Goal: Navigation & Orientation: Find specific page/section

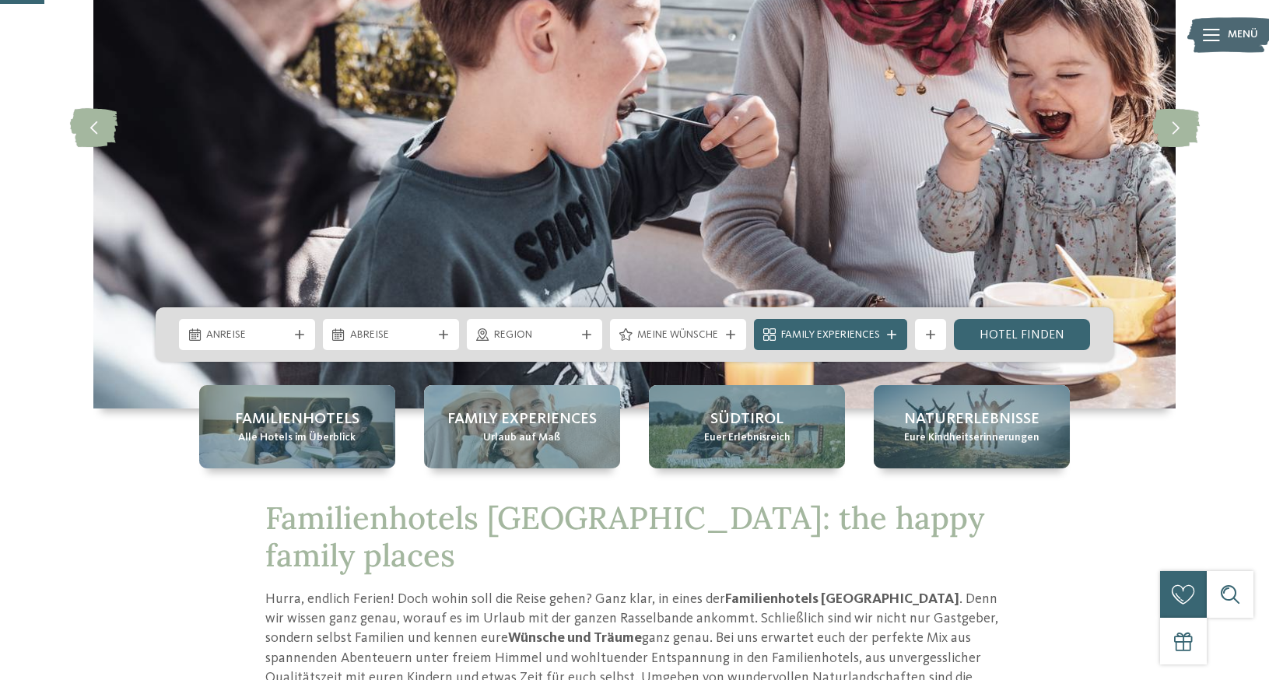
scroll to position [233, 0]
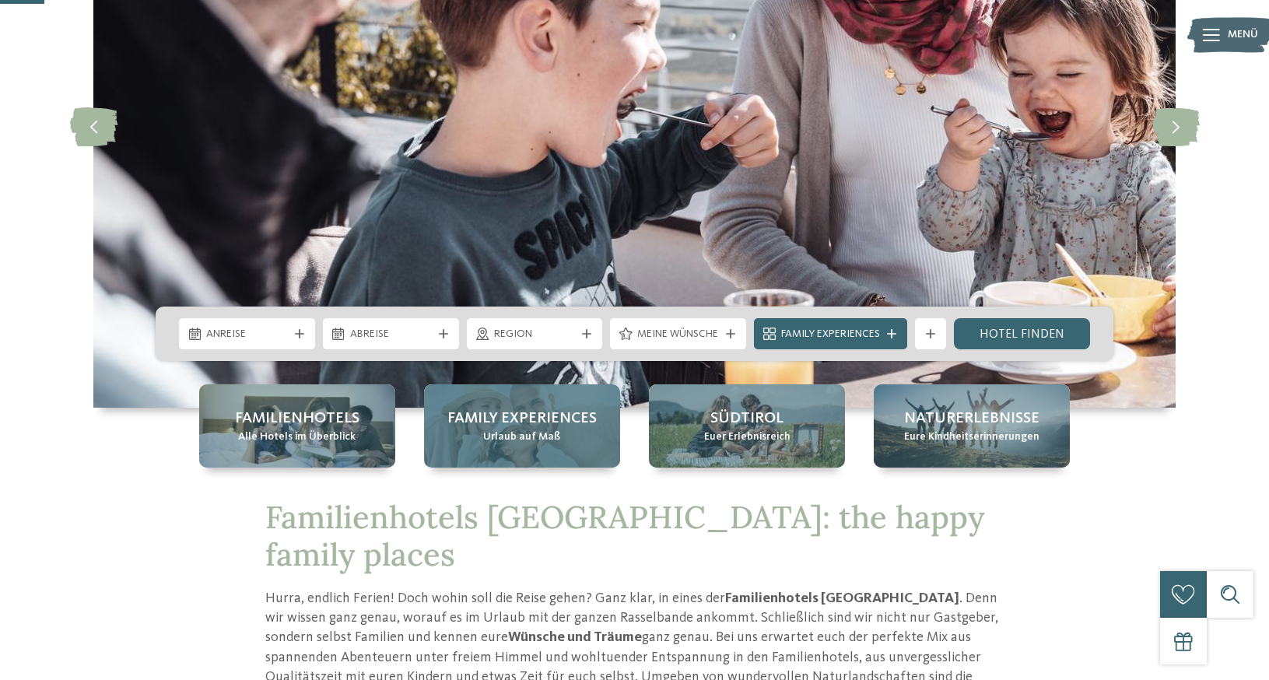
click at [599, 423] on div "Family Experiences Urlaub auf Maß" at bounding box center [522, 425] width 196 height 83
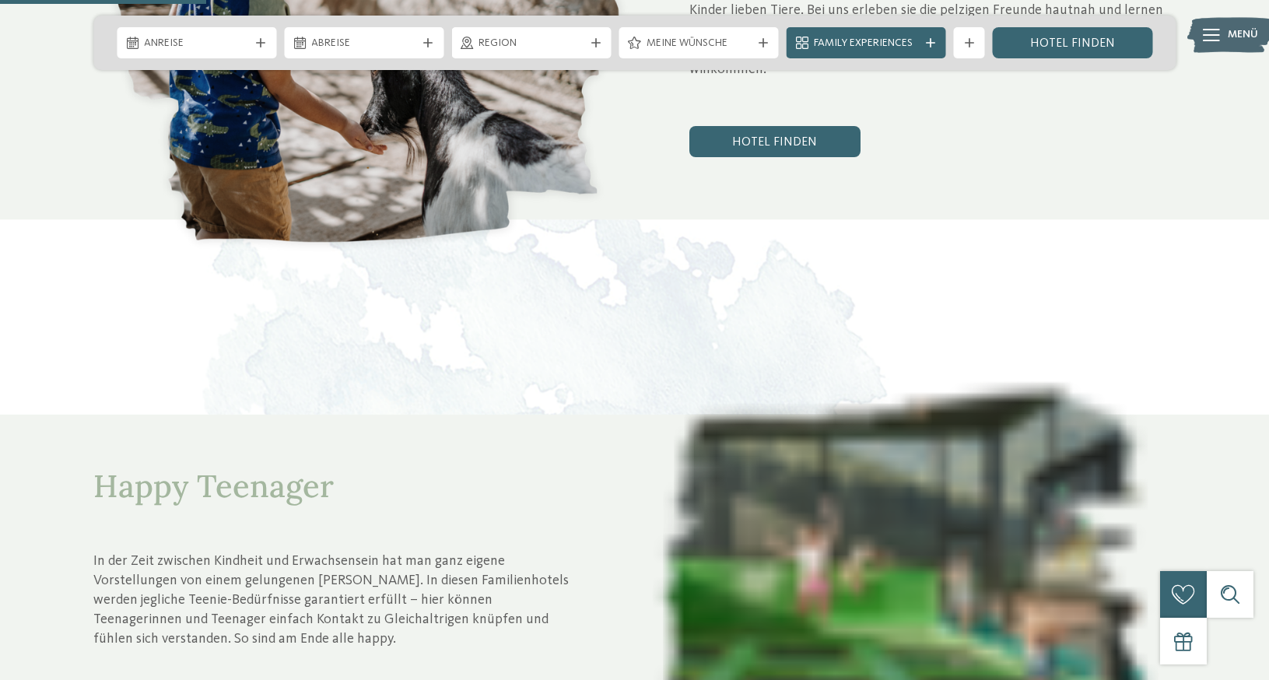
scroll to position [1090, 0]
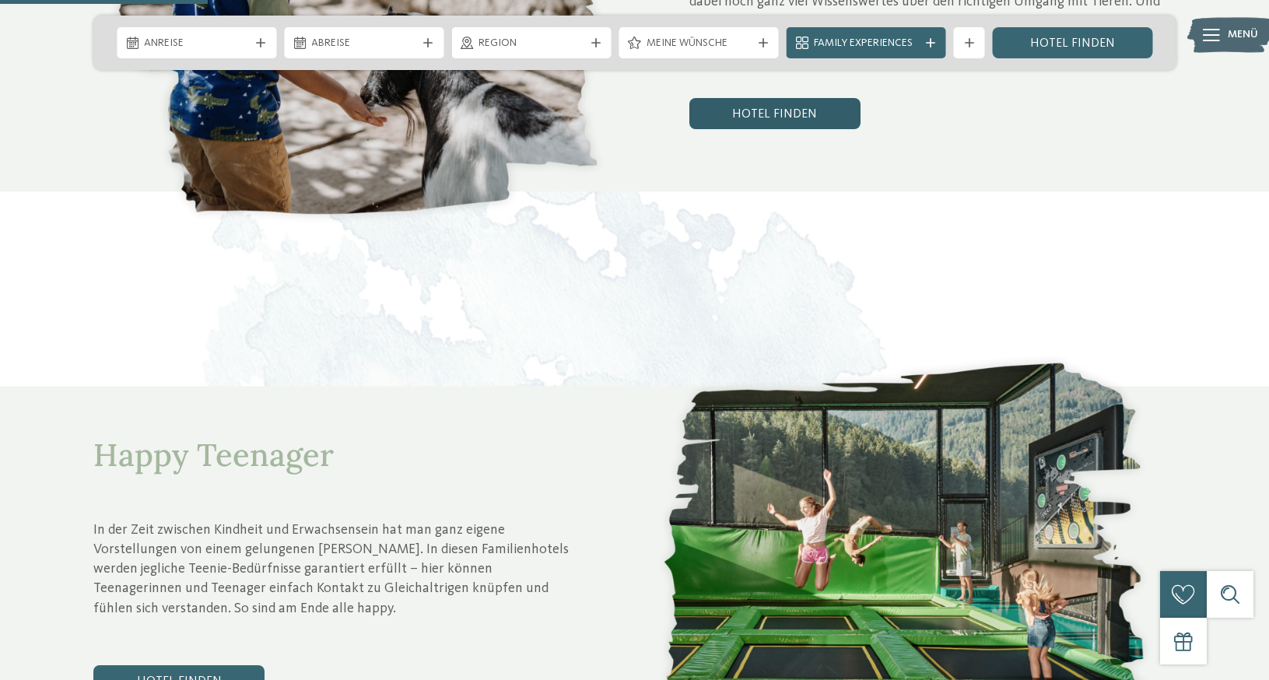
click at [794, 98] on link "Hotel finden" at bounding box center [775, 113] width 171 height 31
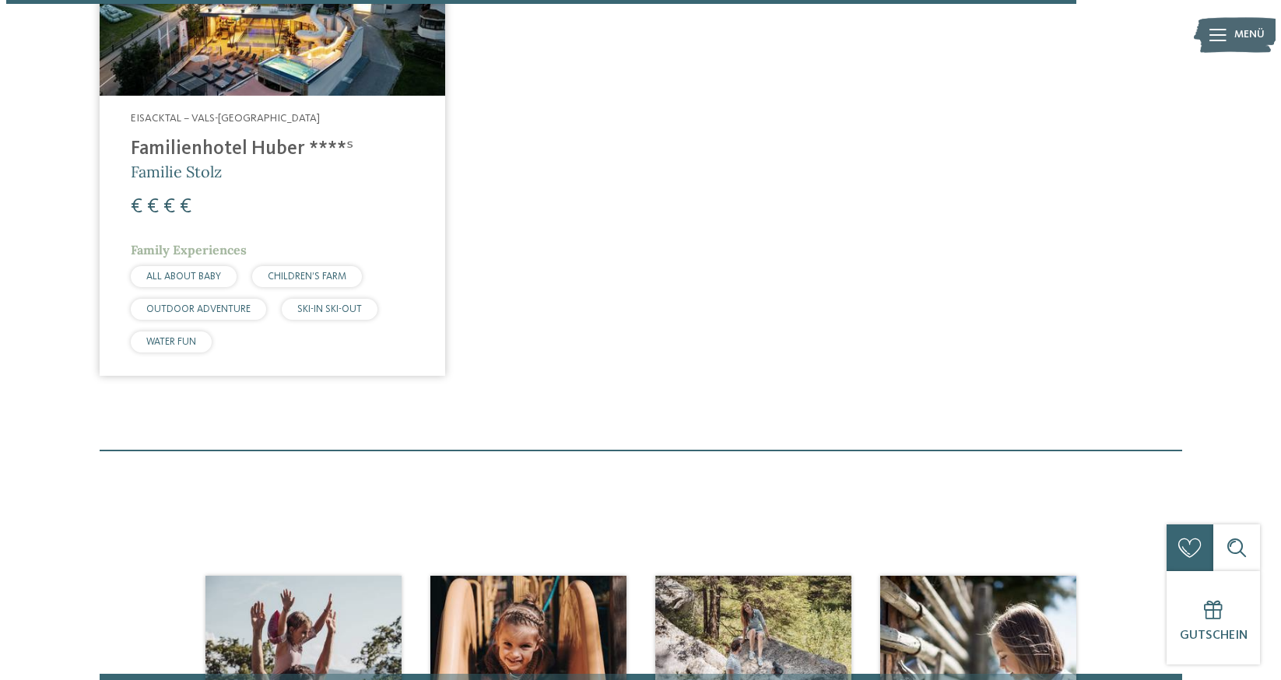
scroll to position [2379, 0]
